Goal: Task Accomplishment & Management: Use online tool/utility

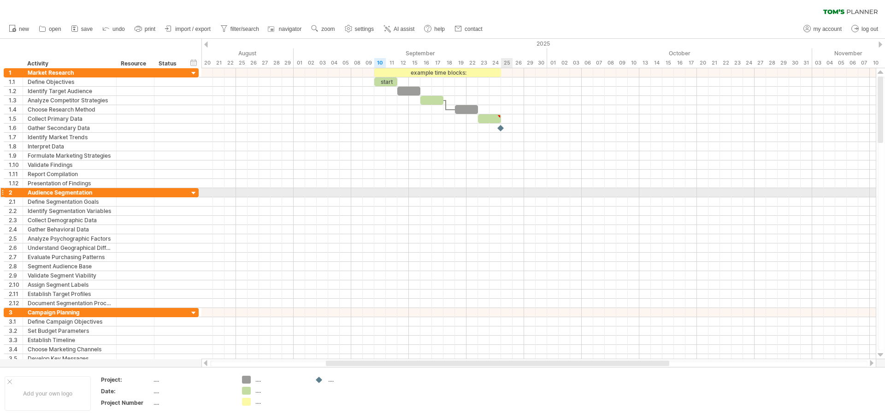
click at [504, 193] on div at bounding box center [538, 192] width 674 height 9
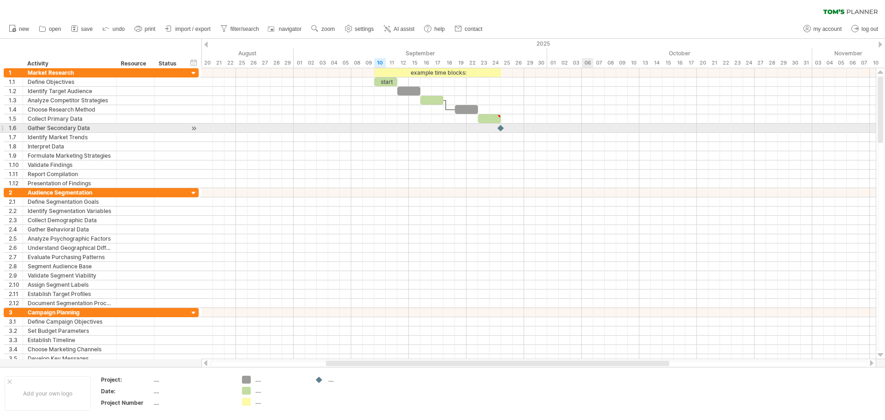
click at [566, 186] on div at bounding box center [538, 183] width 674 height 9
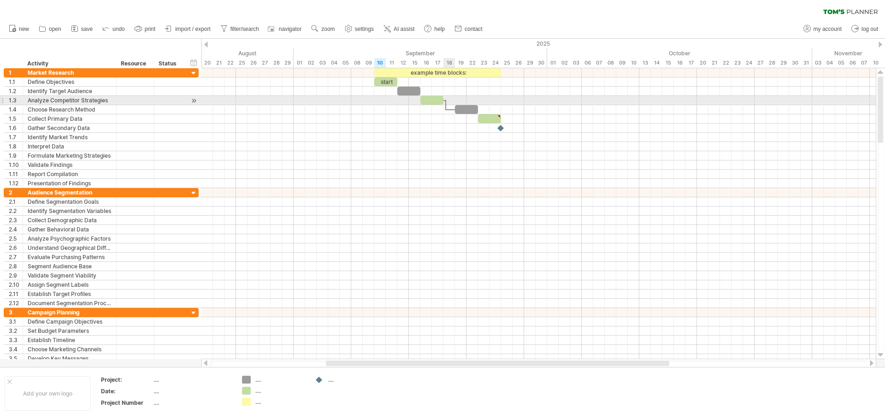
click at [450, 98] on div at bounding box center [538, 100] width 674 height 9
drag, startPoint x: 434, startPoint y: 101, endPoint x: 567, endPoint y: 100, distance: 132.7
click at [547, 100] on div at bounding box center [535, 100] width 23 height 9
drag, startPoint x: 586, startPoint y: 108, endPoint x: 784, endPoint y: 96, distance: 198.0
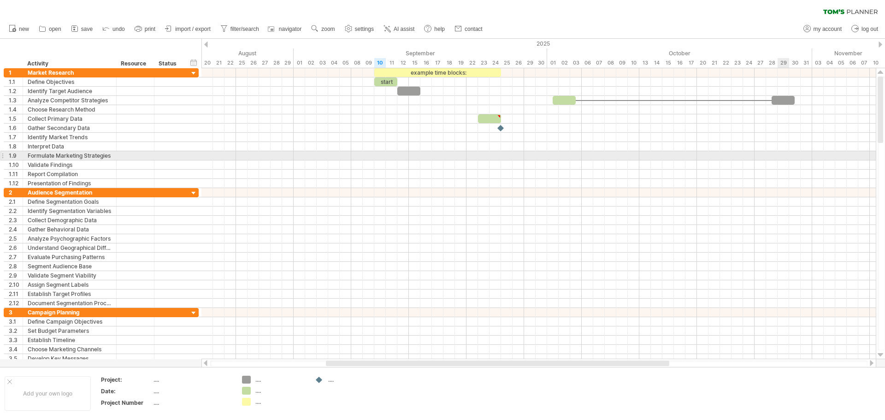
click at [784, 152] on div at bounding box center [538, 155] width 674 height 9
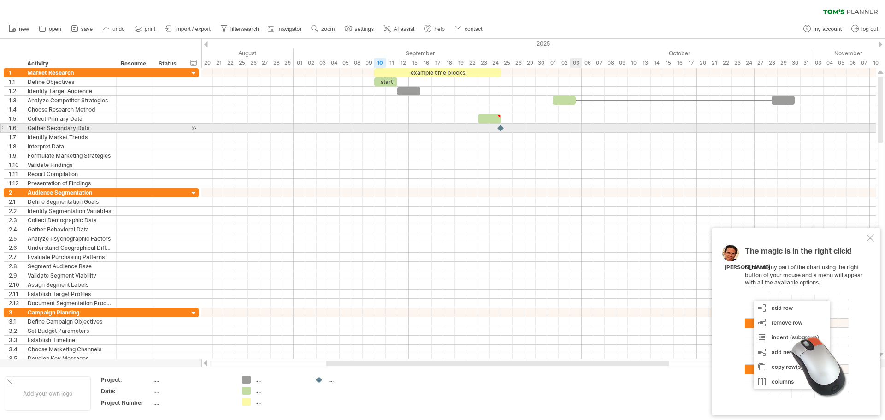
click at [579, 131] on div at bounding box center [538, 127] width 674 height 9
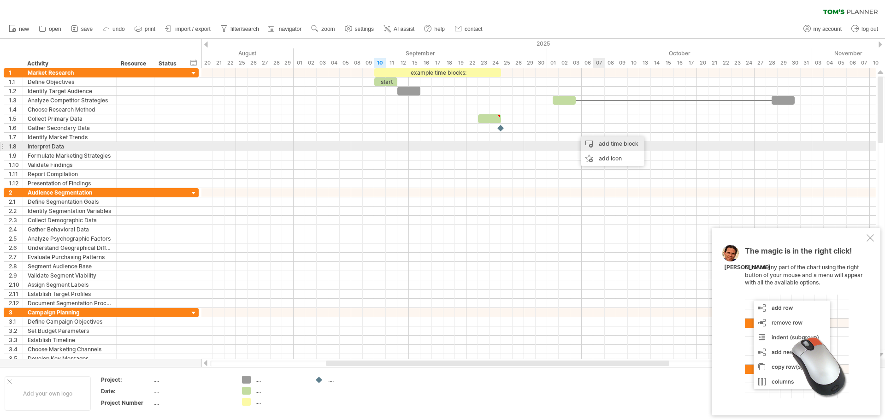
click at [600, 144] on div "add time block" at bounding box center [613, 143] width 64 height 15
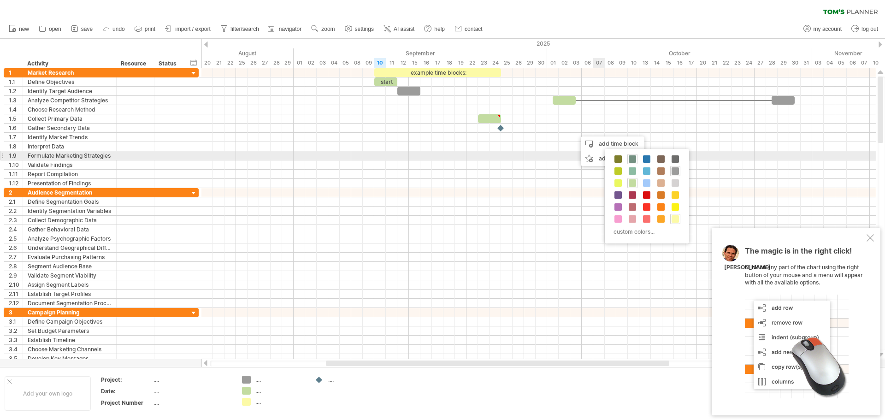
click at [633, 157] on span at bounding box center [631, 158] width 7 height 7
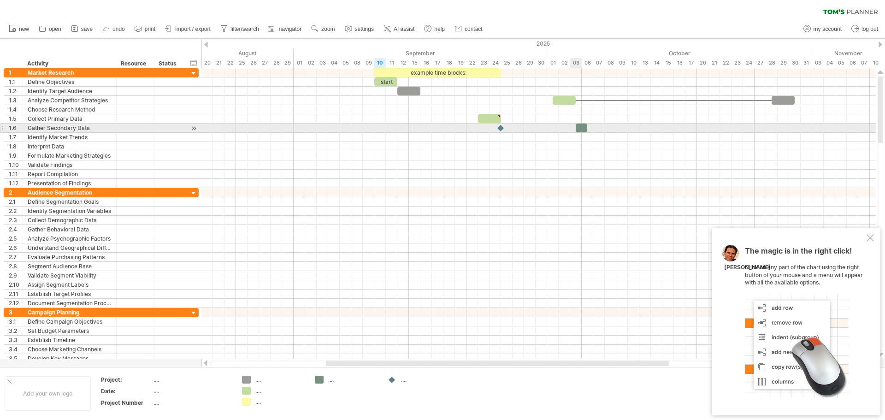
click at [580, 125] on div at bounding box center [581, 127] width 12 height 9
drag, startPoint x: 593, startPoint y: 125, endPoint x: 651, endPoint y: 125, distance: 57.1
click at [635, 125] on span at bounding box center [633, 127] width 4 height 9
click at [725, 157] on div at bounding box center [538, 155] width 674 height 9
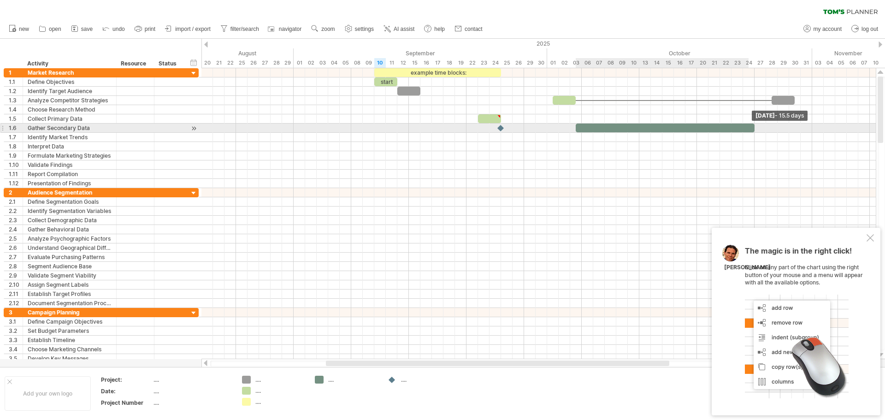
drag, startPoint x: 652, startPoint y: 129, endPoint x: 756, endPoint y: 128, distance: 103.7
click at [756, 128] on span at bounding box center [754, 127] width 4 height 9
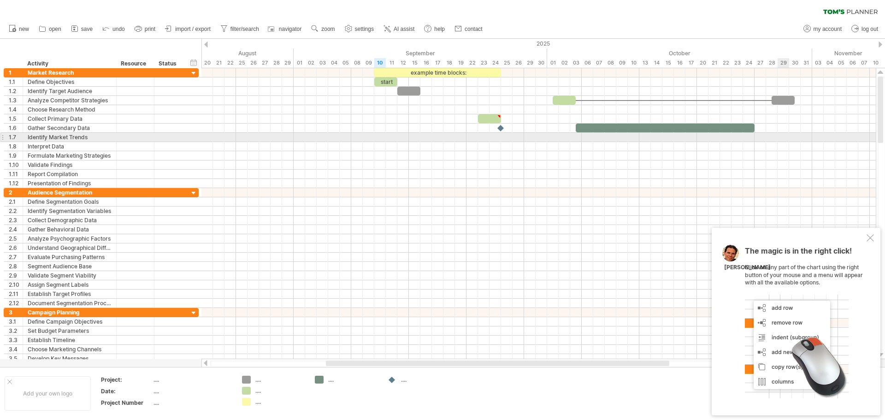
click at [788, 152] on div at bounding box center [538, 155] width 674 height 9
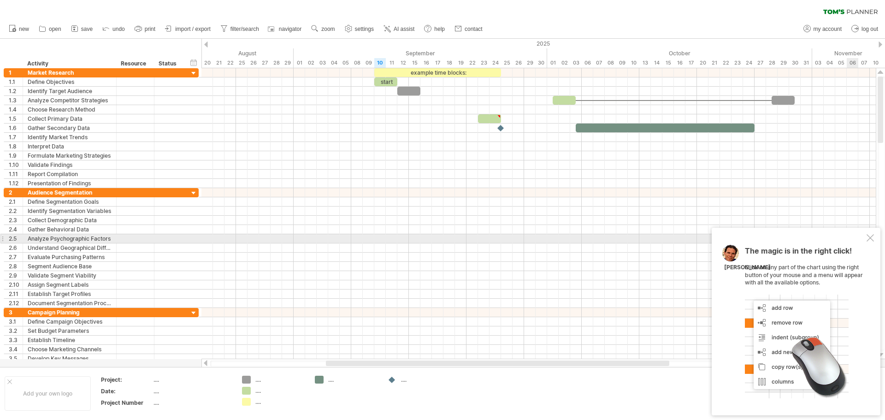
click at [873, 235] on div at bounding box center [869, 237] width 7 height 7
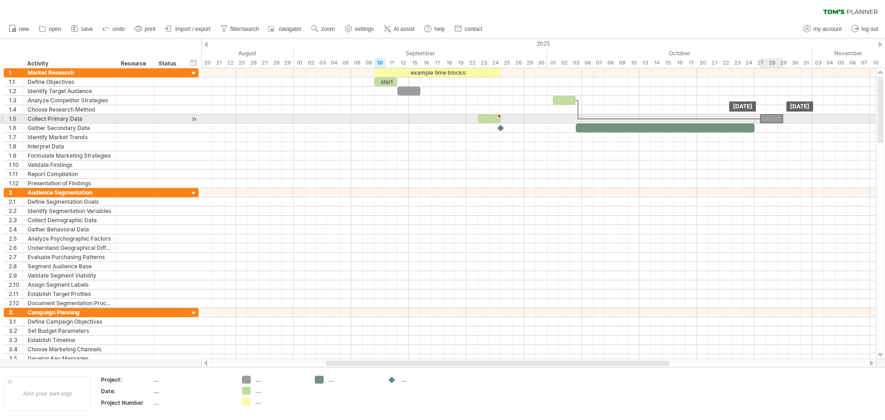
drag, startPoint x: 783, startPoint y: 100, endPoint x: 771, endPoint y: 115, distance: 18.6
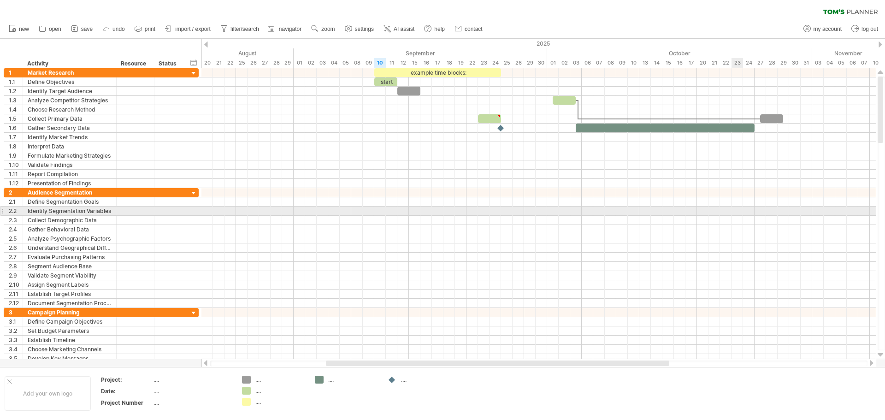
click at [729, 217] on div at bounding box center [538, 220] width 674 height 9
